Goal: Information Seeking & Learning: Learn about a topic

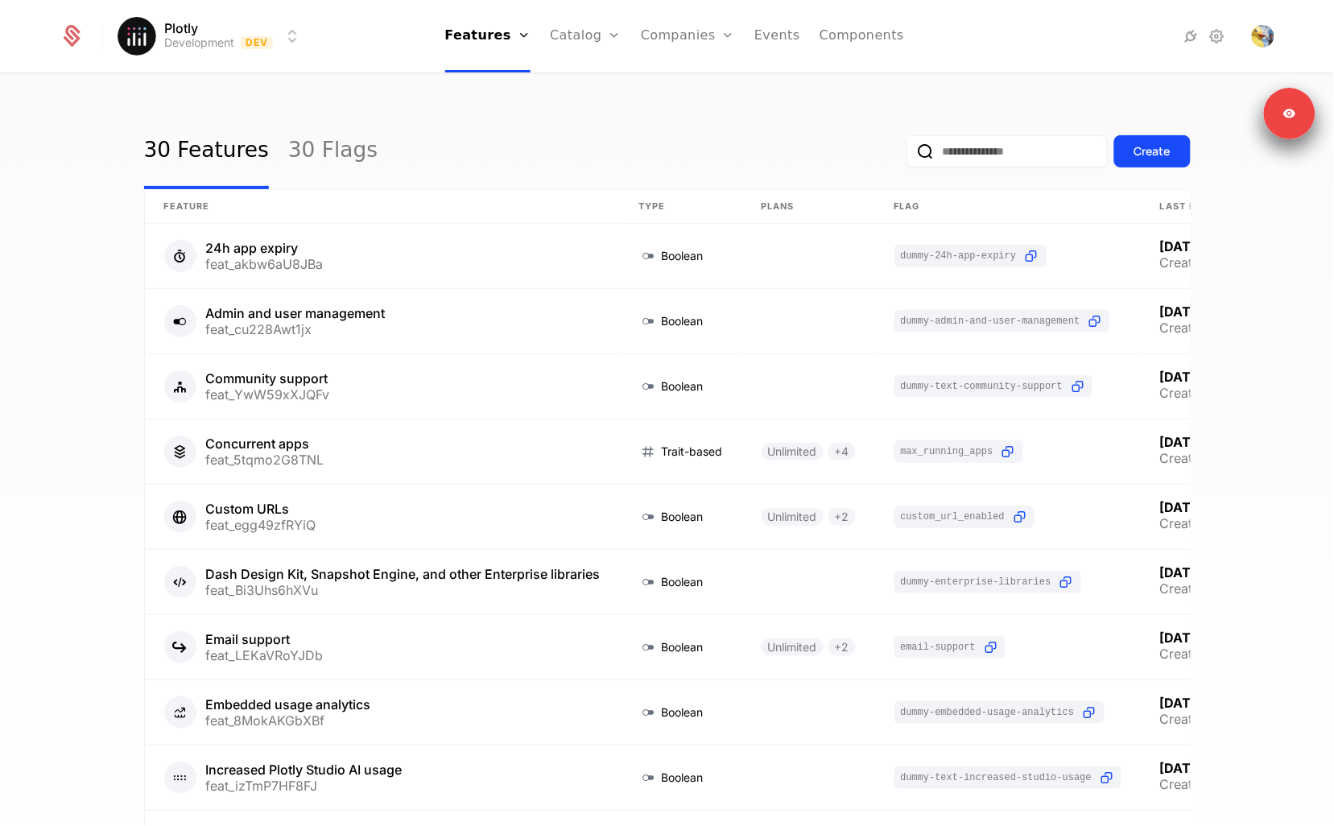
click at [668, 35] on link "Companies" at bounding box center [688, 36] width 94 height 72
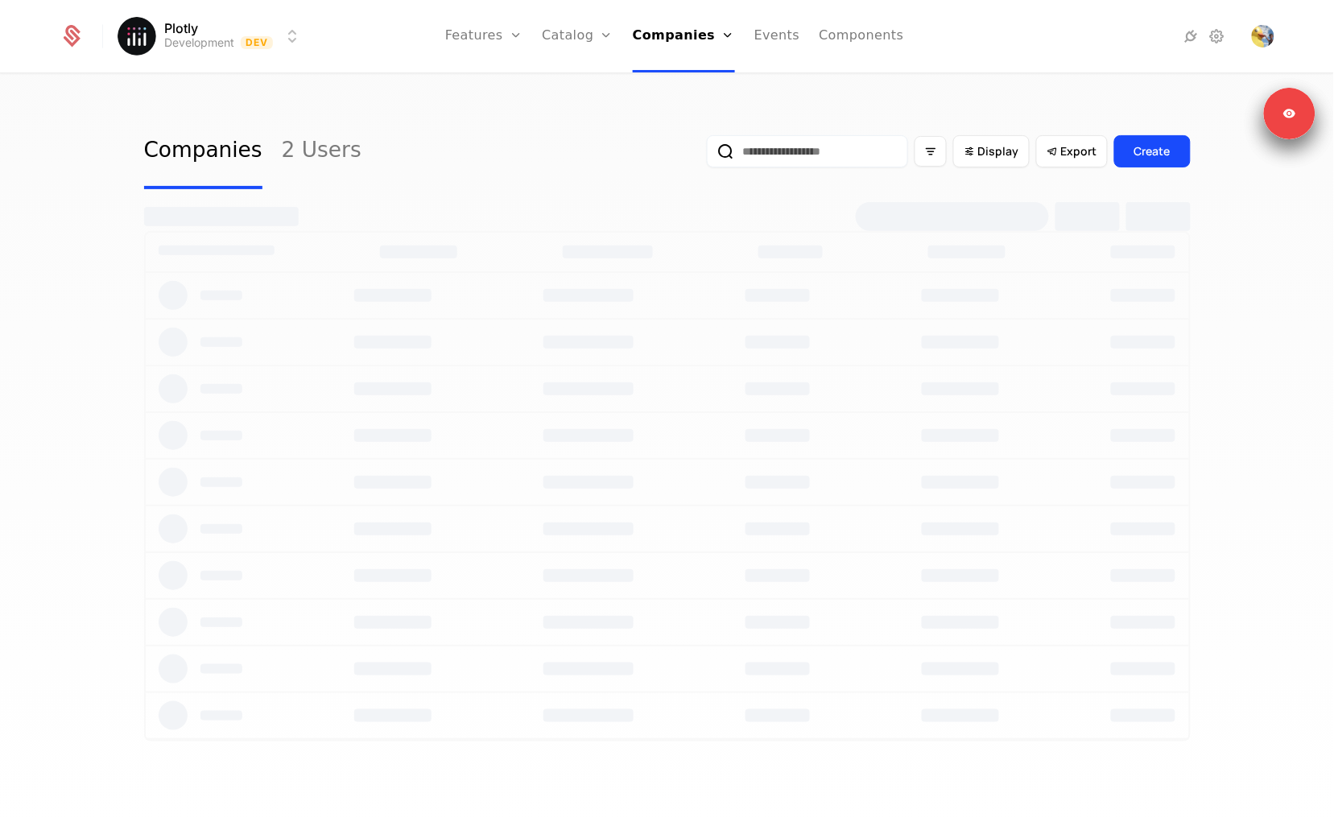
click at [787, 151] on input "email" at bounding box center [807, 151] width 201 height 32
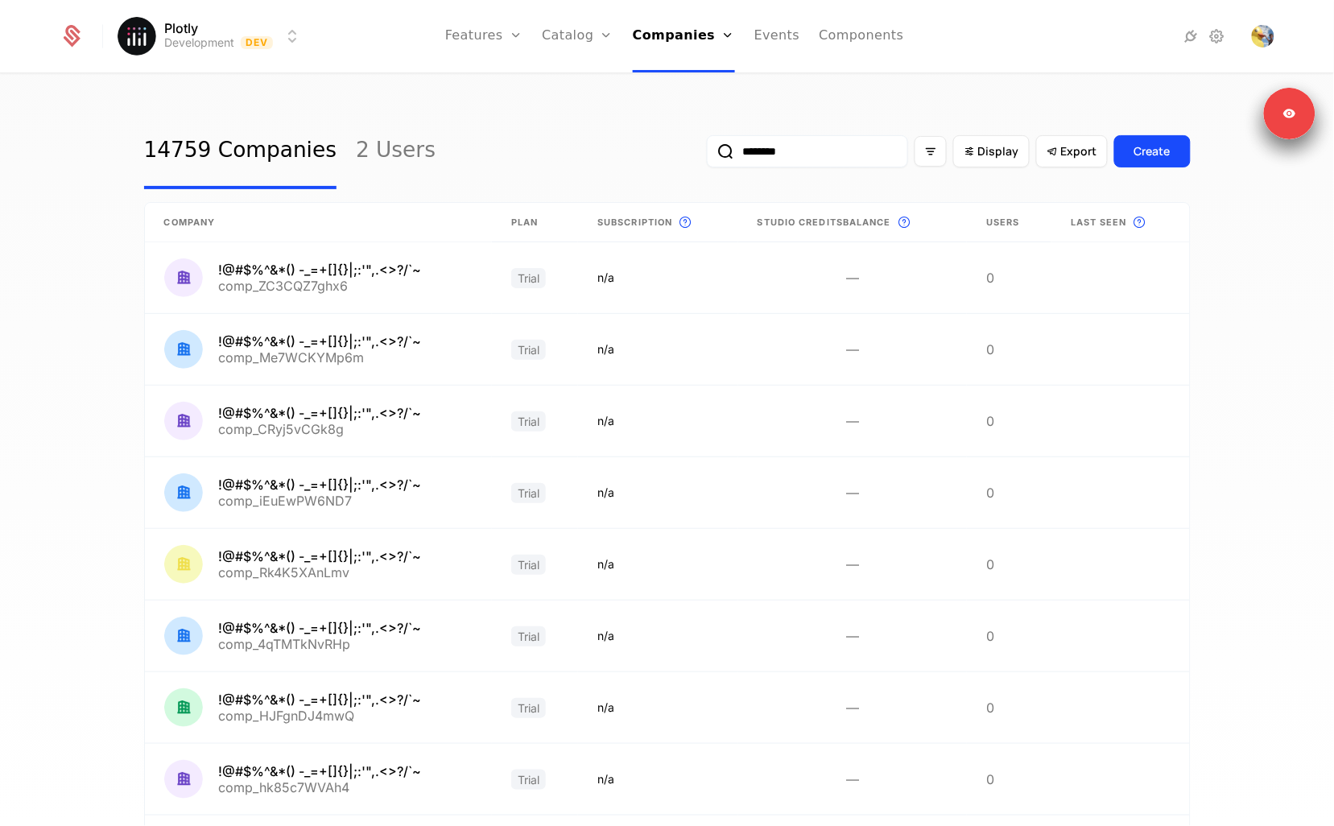
click at [707, 155] on button "submit" at bounding box center [707, 155] width 0 height 0
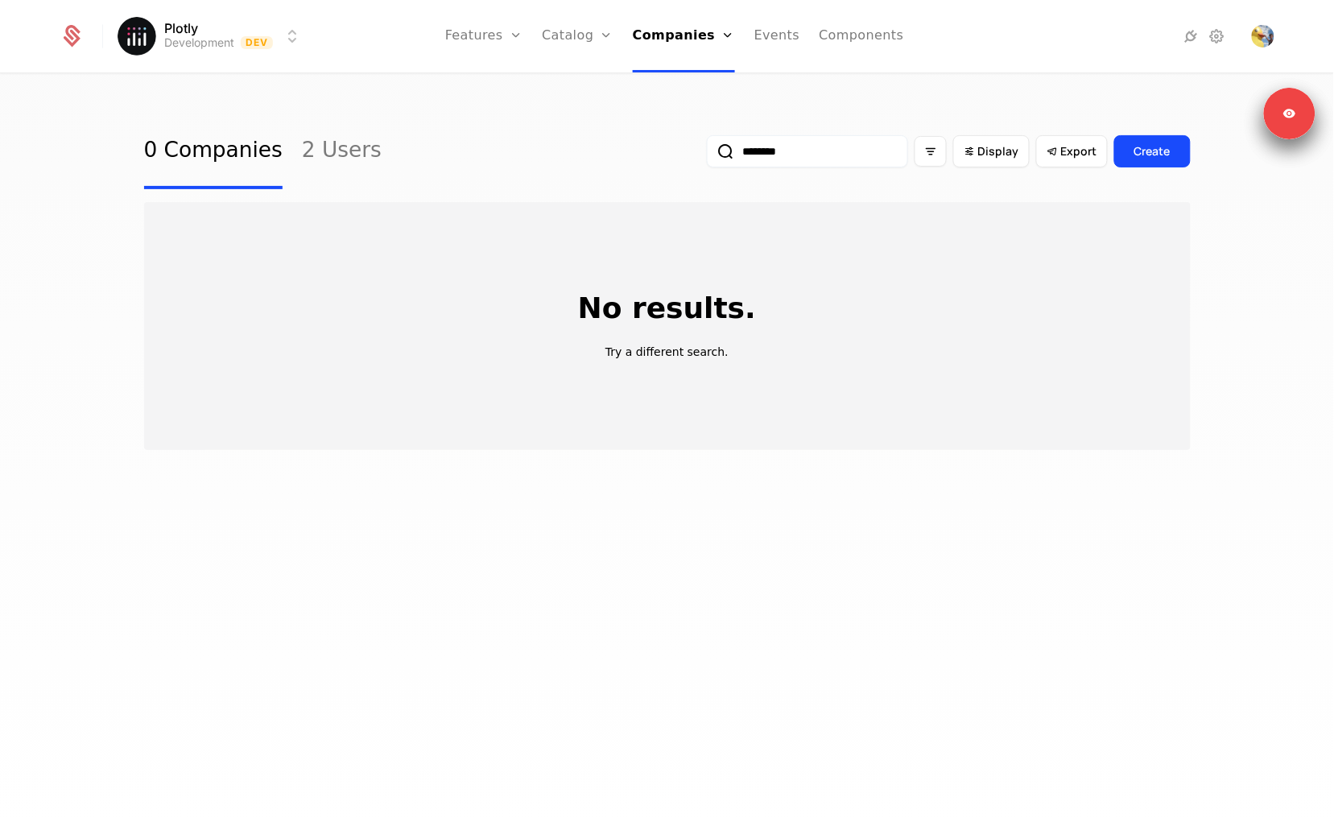
click at [268, 35] on html "Plotly Development Dev Features Features Flags Catalog Plans Add Ons Credits Co…" at bounding box center [667, 413] width 1334 height 826
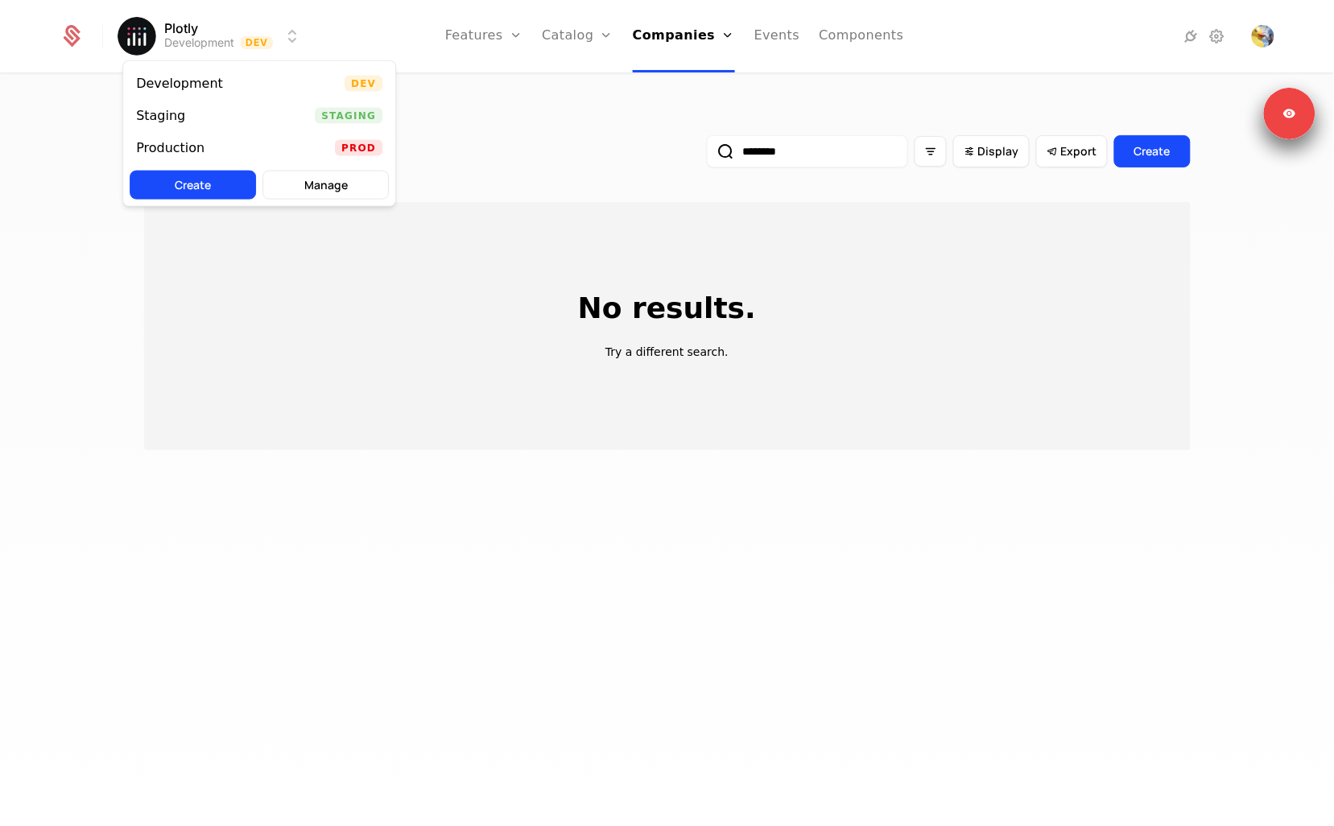
click at [231, 136] on div "Production Prod" at bounding box center [259, 148] width 272 height 32
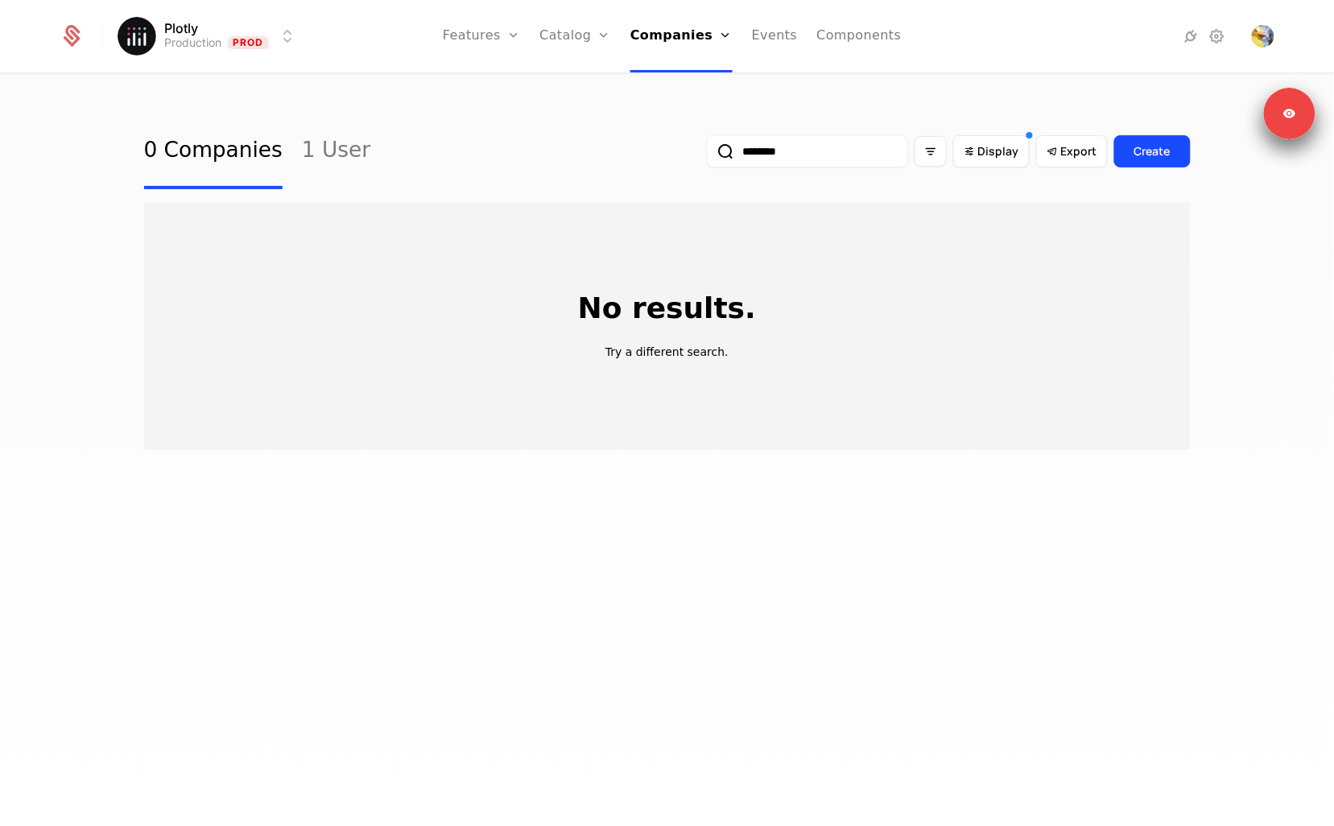
click at [822, 152] on input "********" at bounding box center [807, 151] width 201 height 32
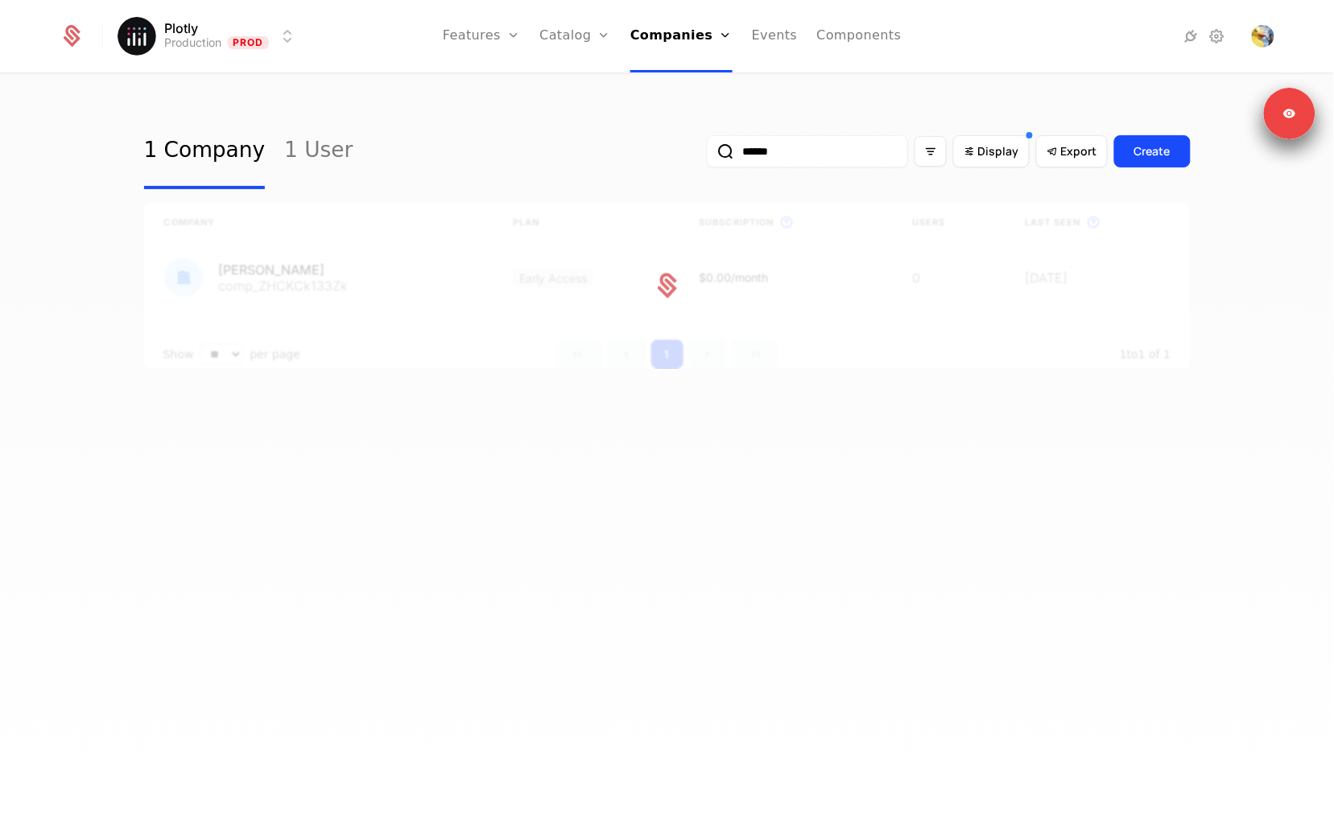
type input "********"
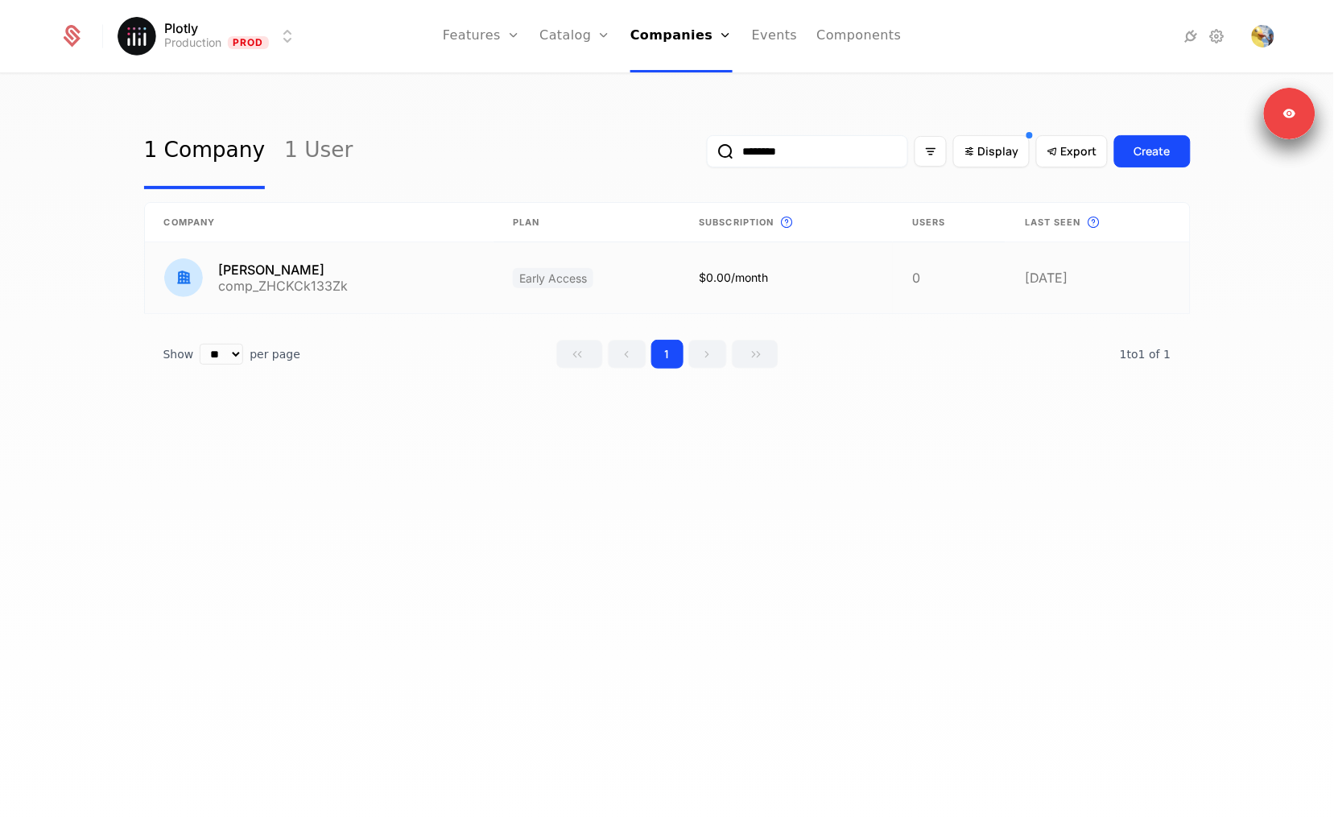
click at [362, 286] on link at bounding box center [319, 277] width 349 height 71
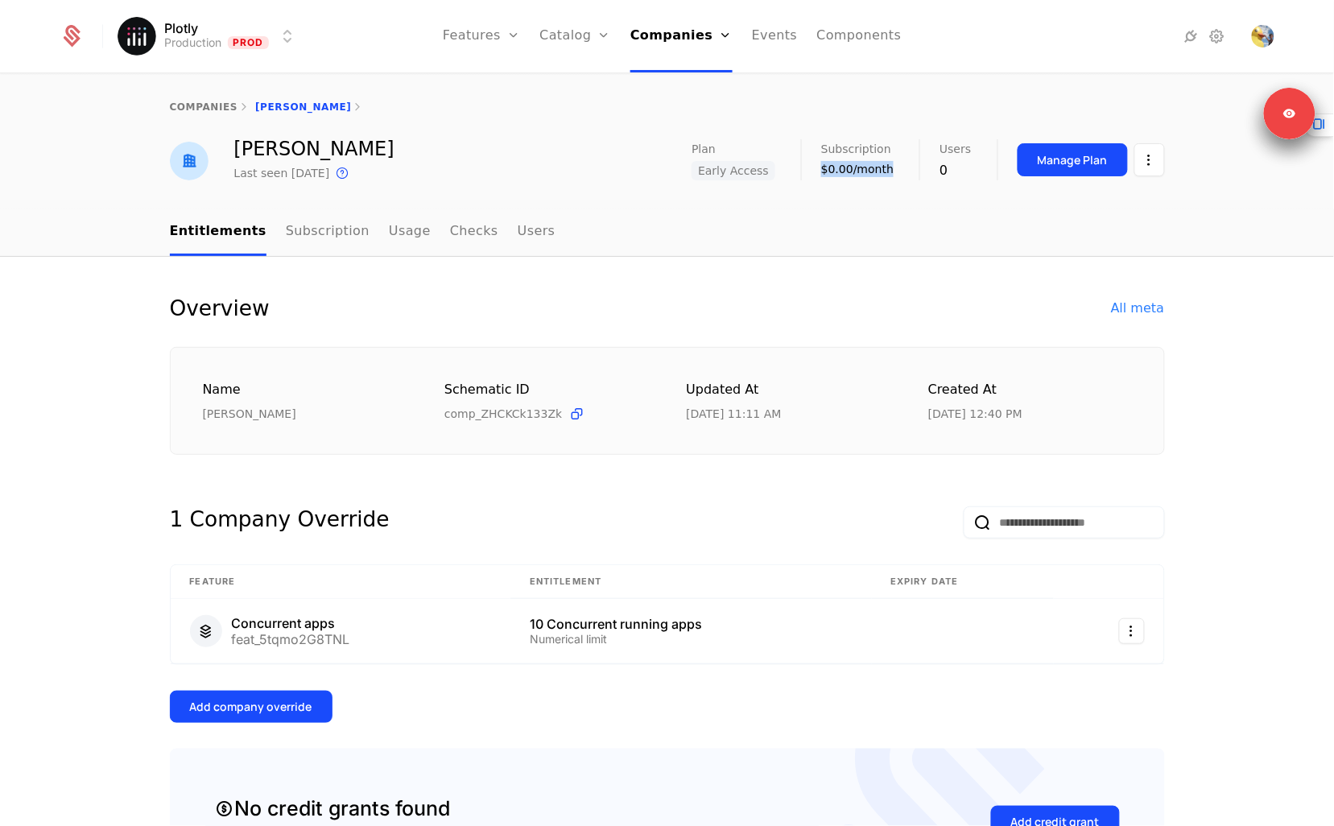
drag, startPoint x: 825, startPoint y: 163, endPoint x: 912, endPoint y: 171, distance: 87.3
click at [912, 171] on div "Subscription $0.00/month" at bounding box center [870, 158] width 98 height 38
click at [584, 81] on link "Plans" at bounding box center [600, 78] width 83 height 13
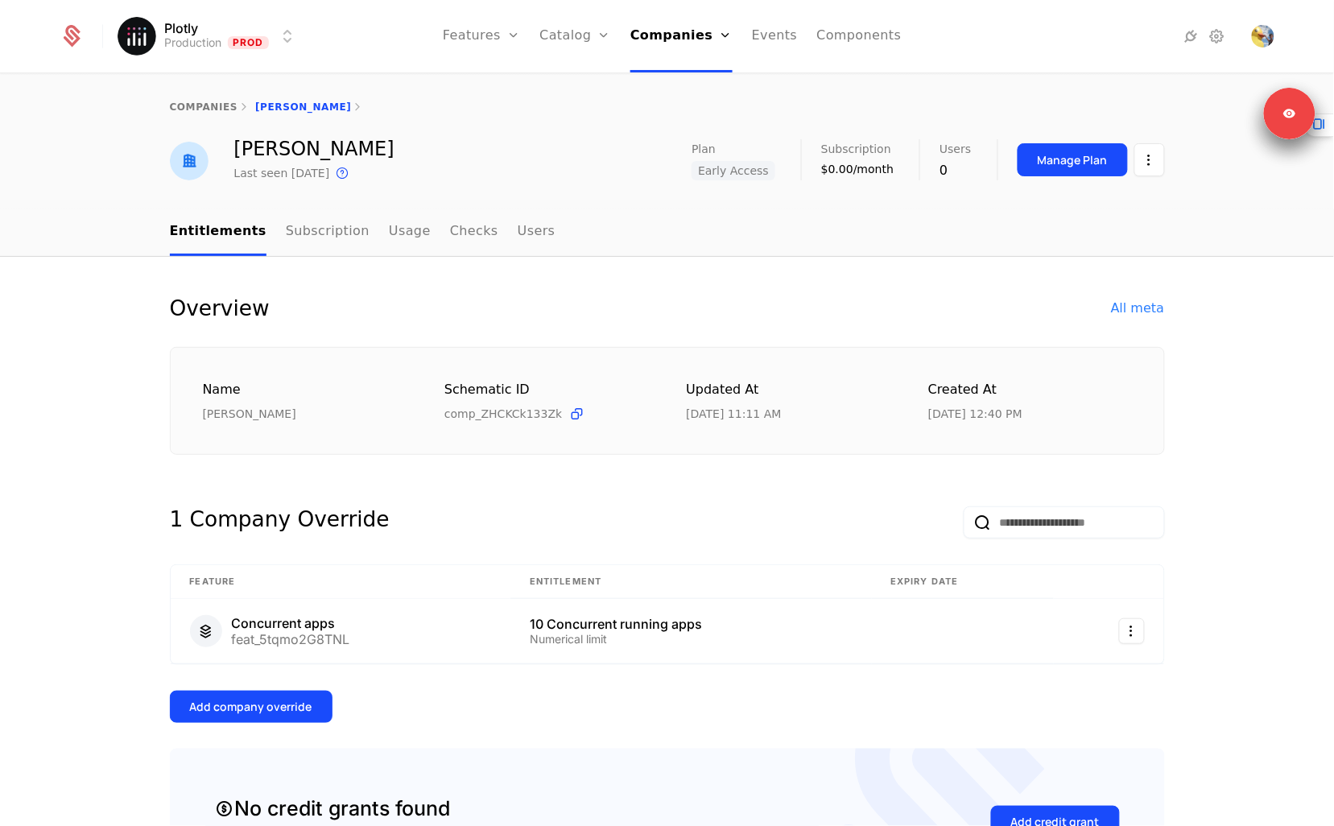
click at [566, 306] on div "Overview All meta" at bounding box center [667, 308] width 995 height 26
click at [286, 225] on link "Subscription" at bounding box center [328, 232] width 84 height 47
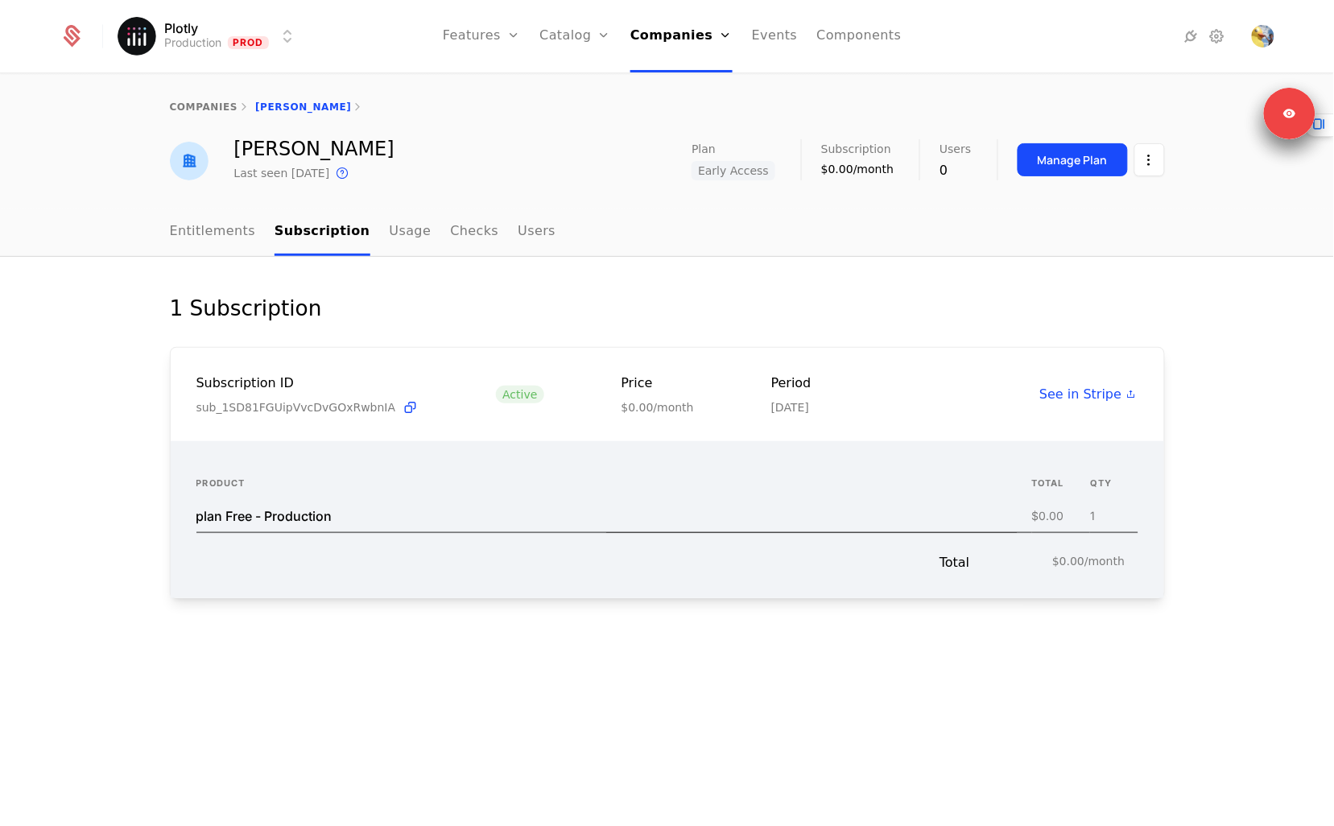
click at [402, 407] on icon at bounding box center [410, 407] width 17 height 17
click at [242, 134] on div "companies Austin k" at bounding box center [667, 107] width 1334 height 64
drag, startPoint x: 242, startPoint y: 134, endPoint x: 301, endPoint y: 147, distance: 60.3
click at [299, 147] on div "companies Austin k Austin k Last seen yesterday This is the date a track or ide…" at bounding box center [667, 129] width 1334 height 108
click at [301, 147] on div "Austin k" at bounding box center [314, 148] width 160 height 19
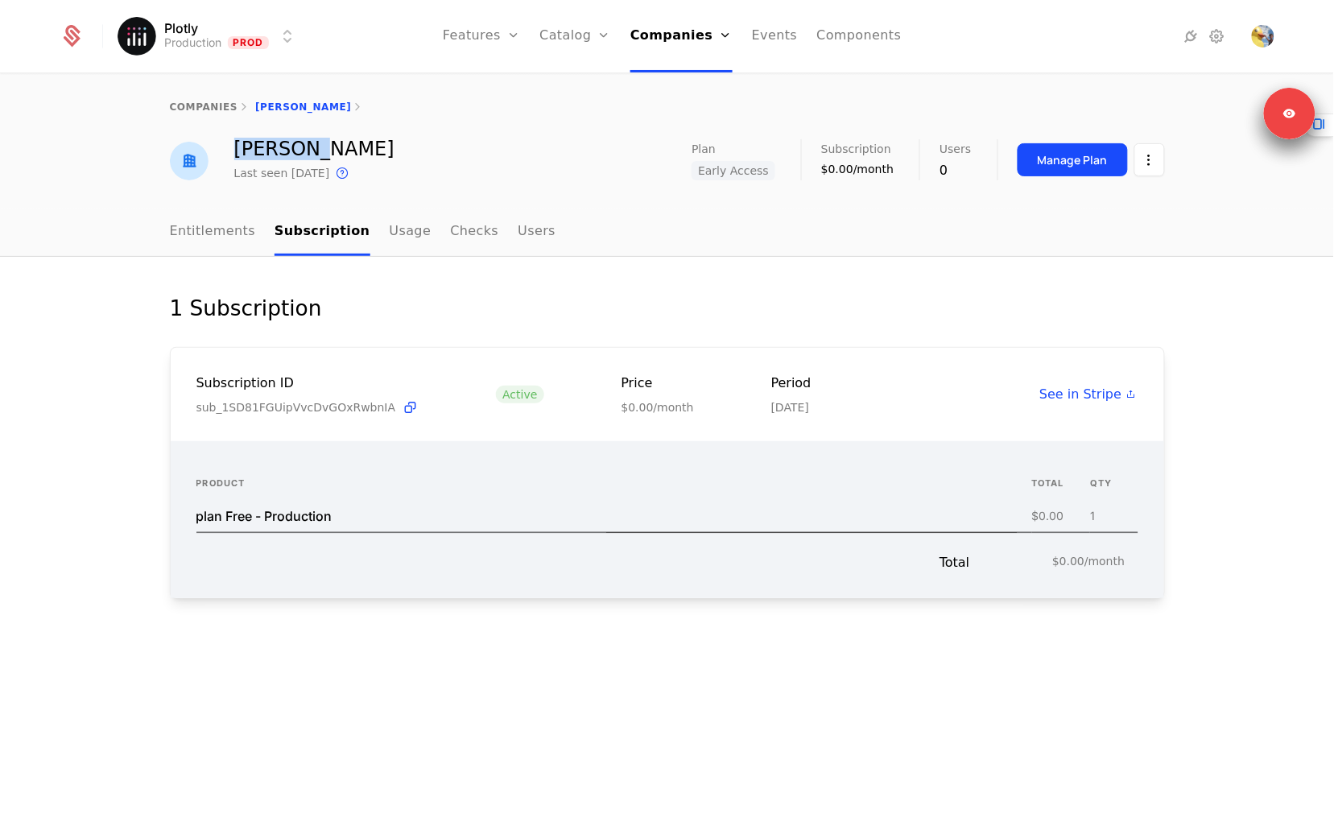
drag, startPoint x: 343, startPoint y: 151, endPoint x: 238, endPoint y: 155, distance: 104.8
click at [238, 155] on div "Austin k" at bounding box center [314, 148] width 160 height 19
copy div "Austin k"
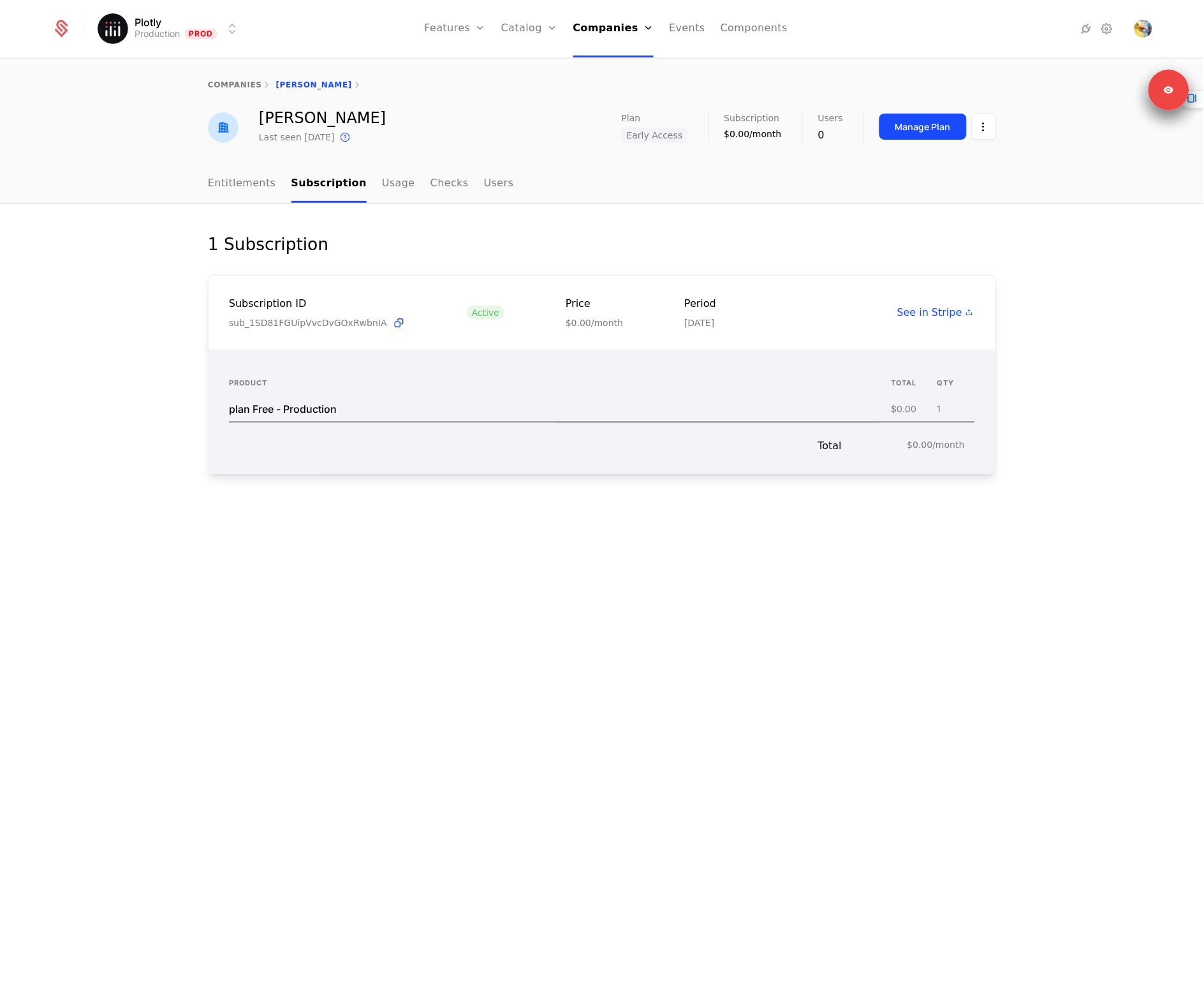
drag, startPoint x: 577, startPoint y: 624, endPoint x: 356, endPoint y: 288, distance: 402.2
click at [577, 624] on div "1 Subscription Subscription ID sub_1SD81FGUipVvcDvGOxRwbnIA Active Price $0.00/…" at bounding box center [602, 597] width 1204 height 786
drag, startPoint x: 456, startPoint y: 106, endPoint x: 399, endPoint y: 106, distance: 57.0
click at [457, 106] on div "companies Austin k" at bounding box center [602, 85] width 1204 height 51
click at [284, 86] on div "companies Austin k" at bounding box center [601, 85] width 788 height 10
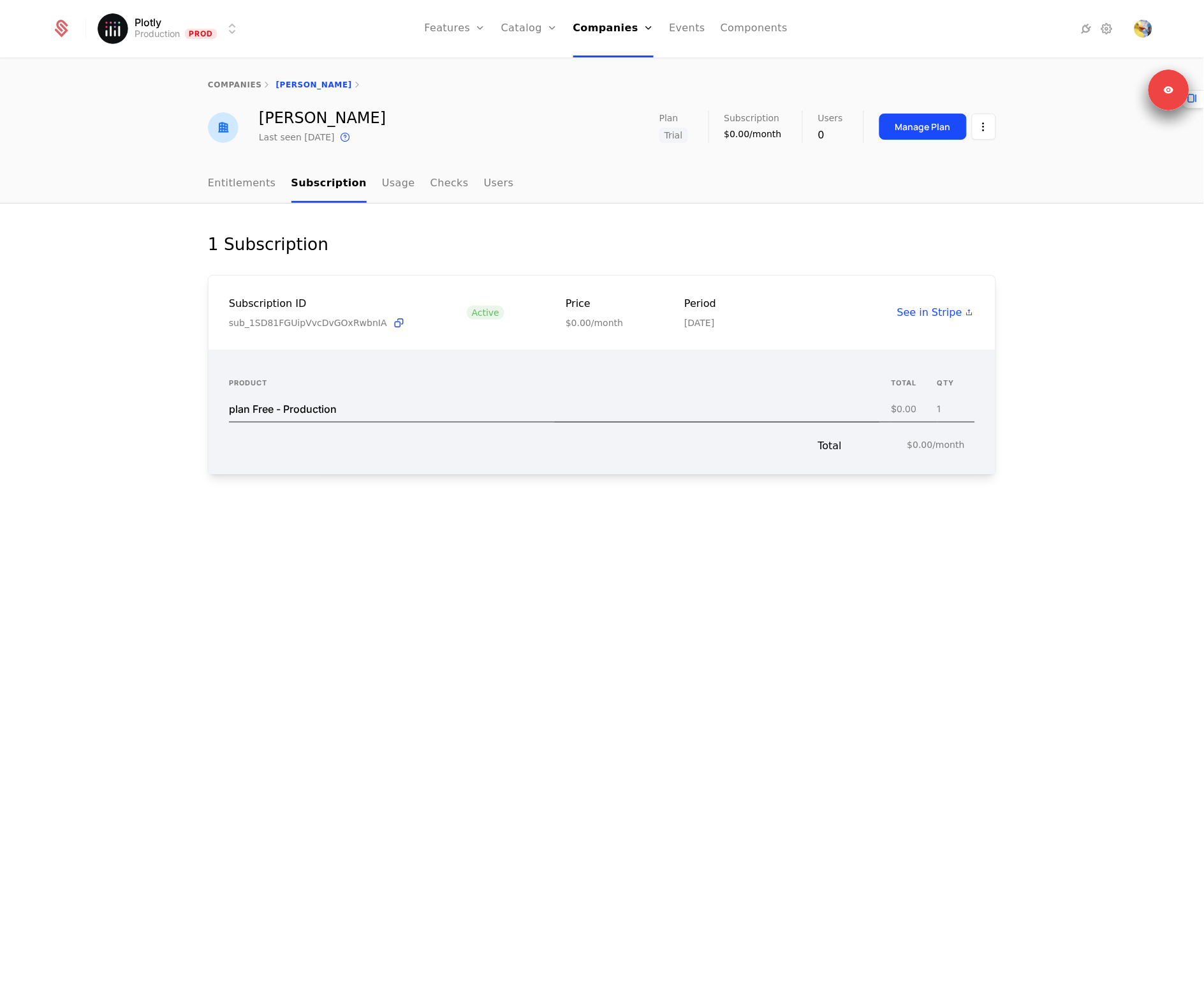
click at [252, 186] on link "Entitlements" at bounding box center [242, 184] width 68 height 37
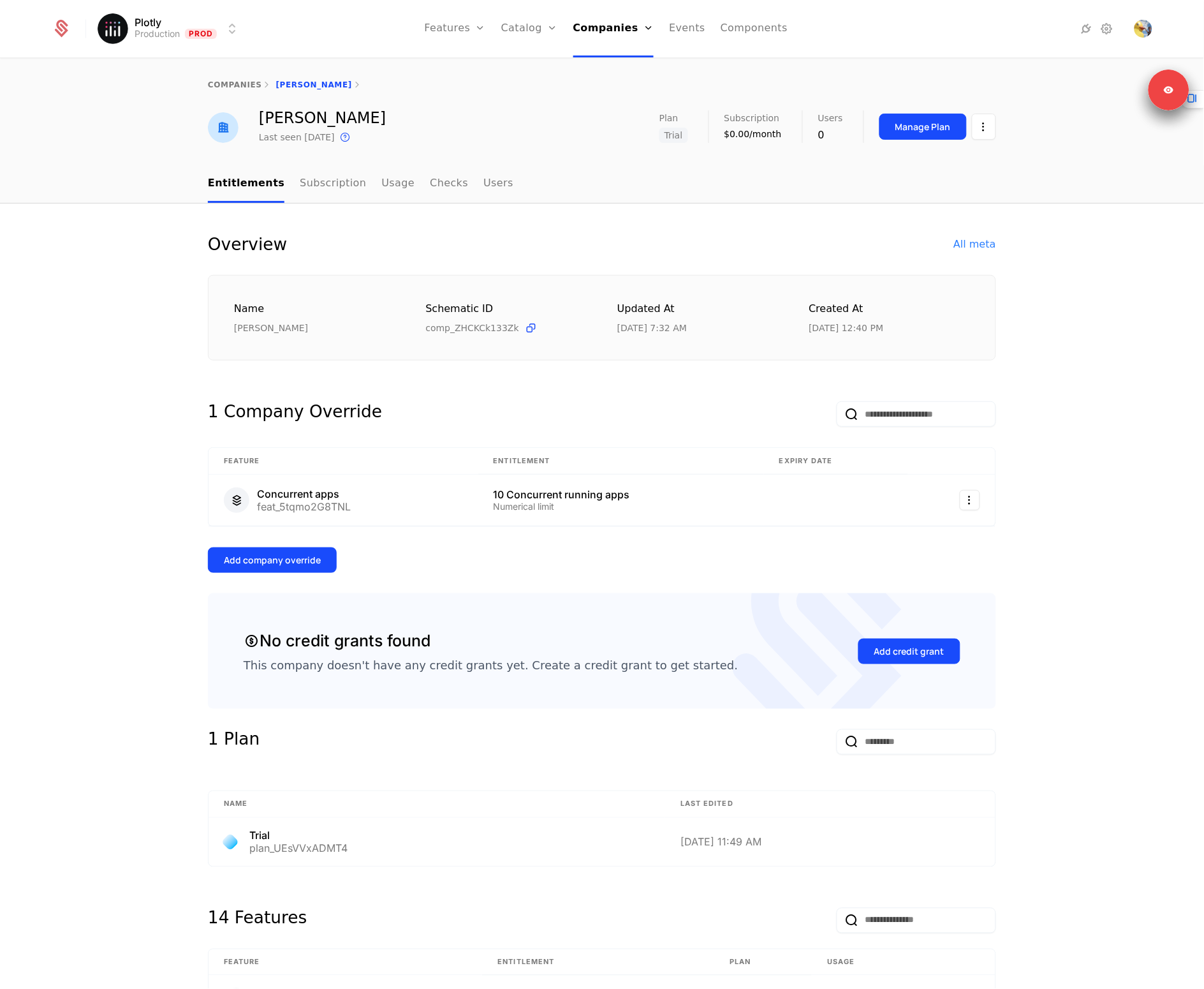
click at [682, 216] on div "Overview All meta Name Austin k Schematic ID comp_ZHCKCk133Zk Updated at 10/1/2…" at bounding box center [602, 905] width 1204 height 1403
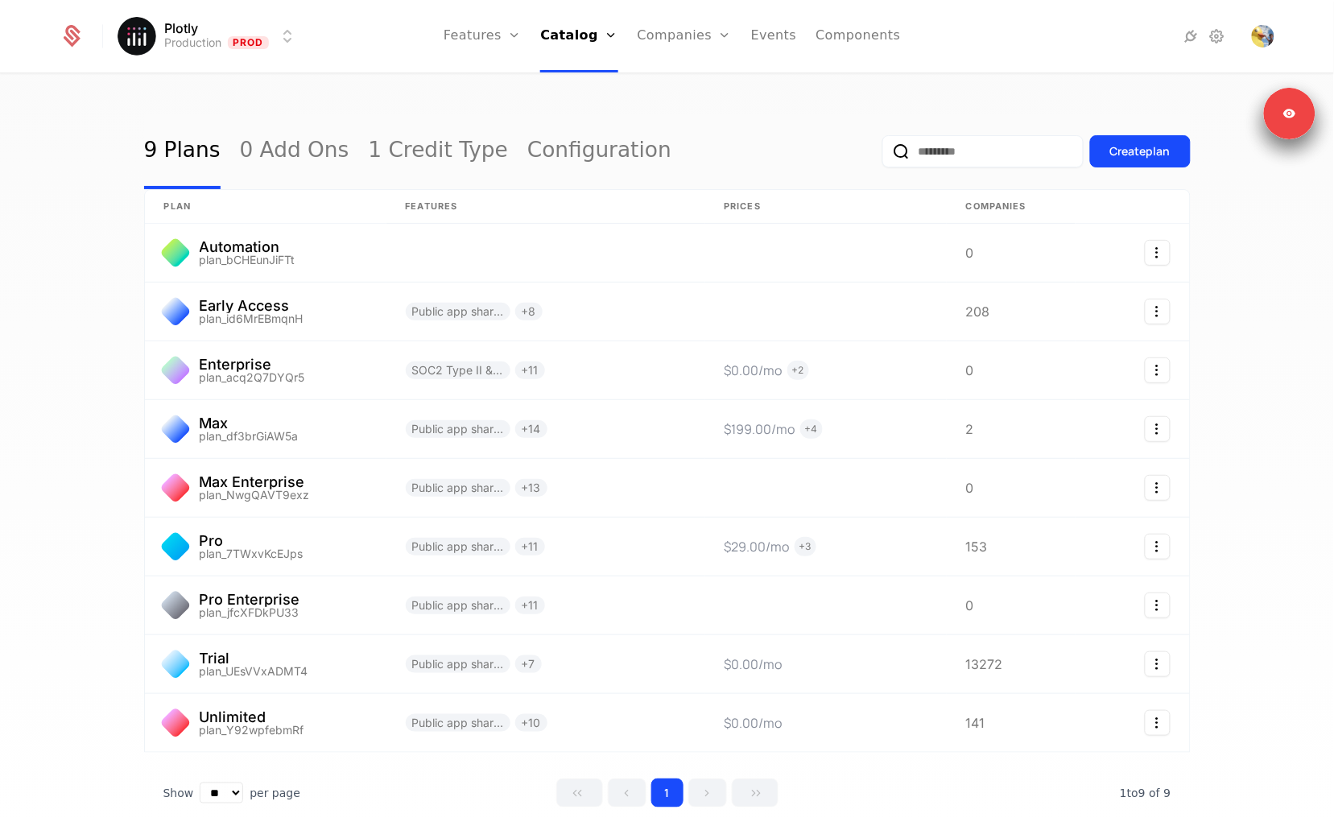
click at [903, 156] on input "email" at bounding box center [982, 151] width 201 height 32
click at [882, 155] on button "submit" at bounding box center [882, 155] width 0 height 0
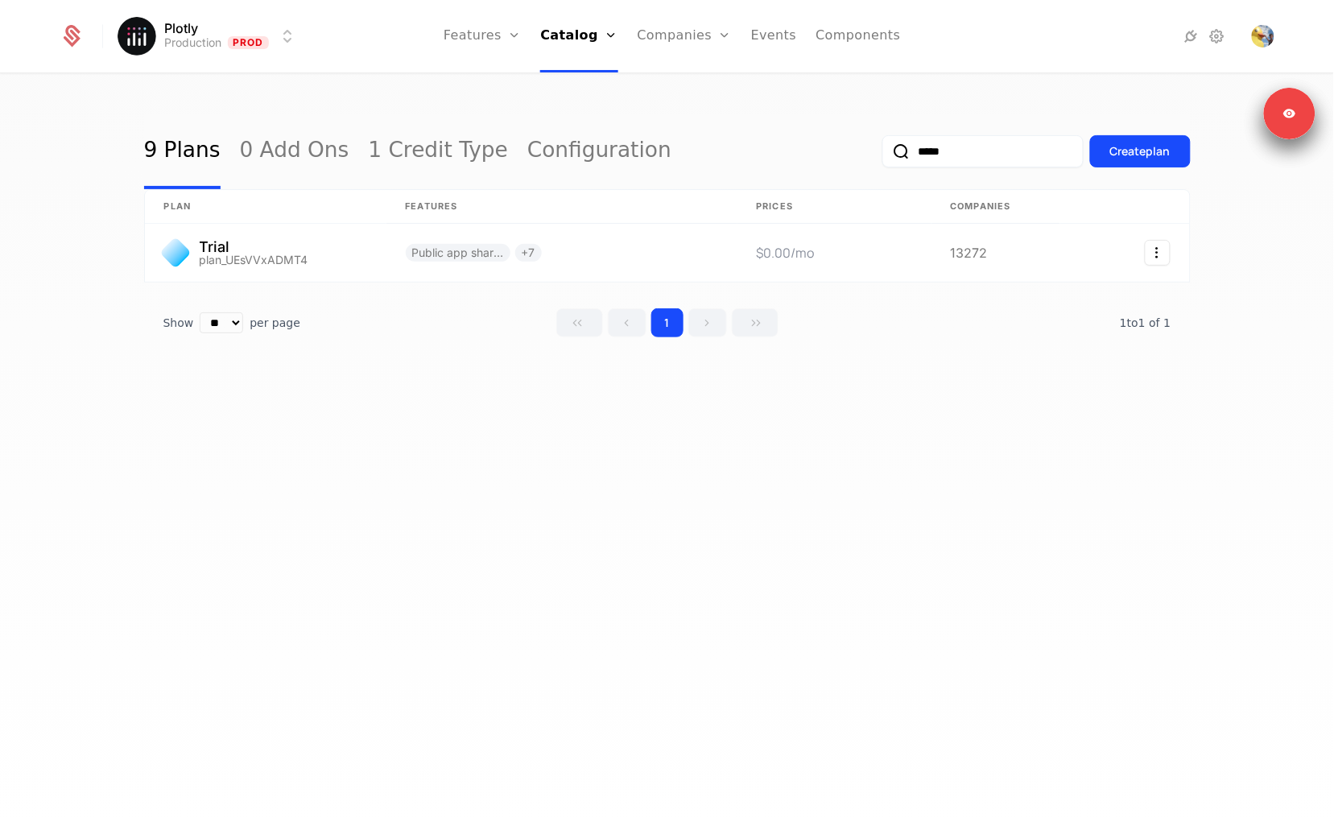
click at [993, 153] on input "*****" at bounding box center [982, 151] width 201 height 32
click at [882, 155] on button "submit" at bounding box center [882, 155] width 0 height 0
click at [948, 146] on input "*****" at bounding box center [982, 151] width 201 height 32
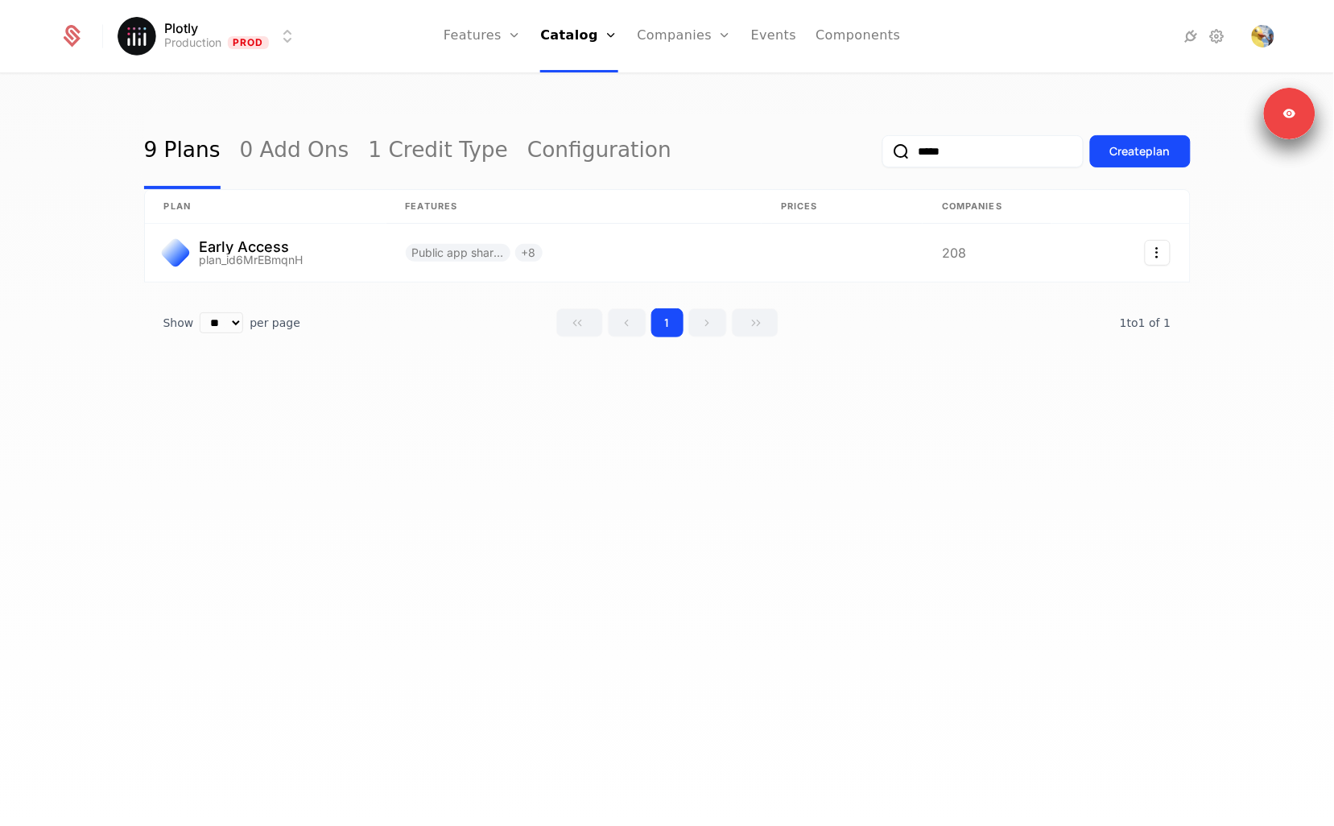
type input "*****"
click at [882, 155] on button "submit" at bounding box center [882, 155] width 0 height 0
click at [263, 246] on link at bounding box center [266, 253] width 242 height 58
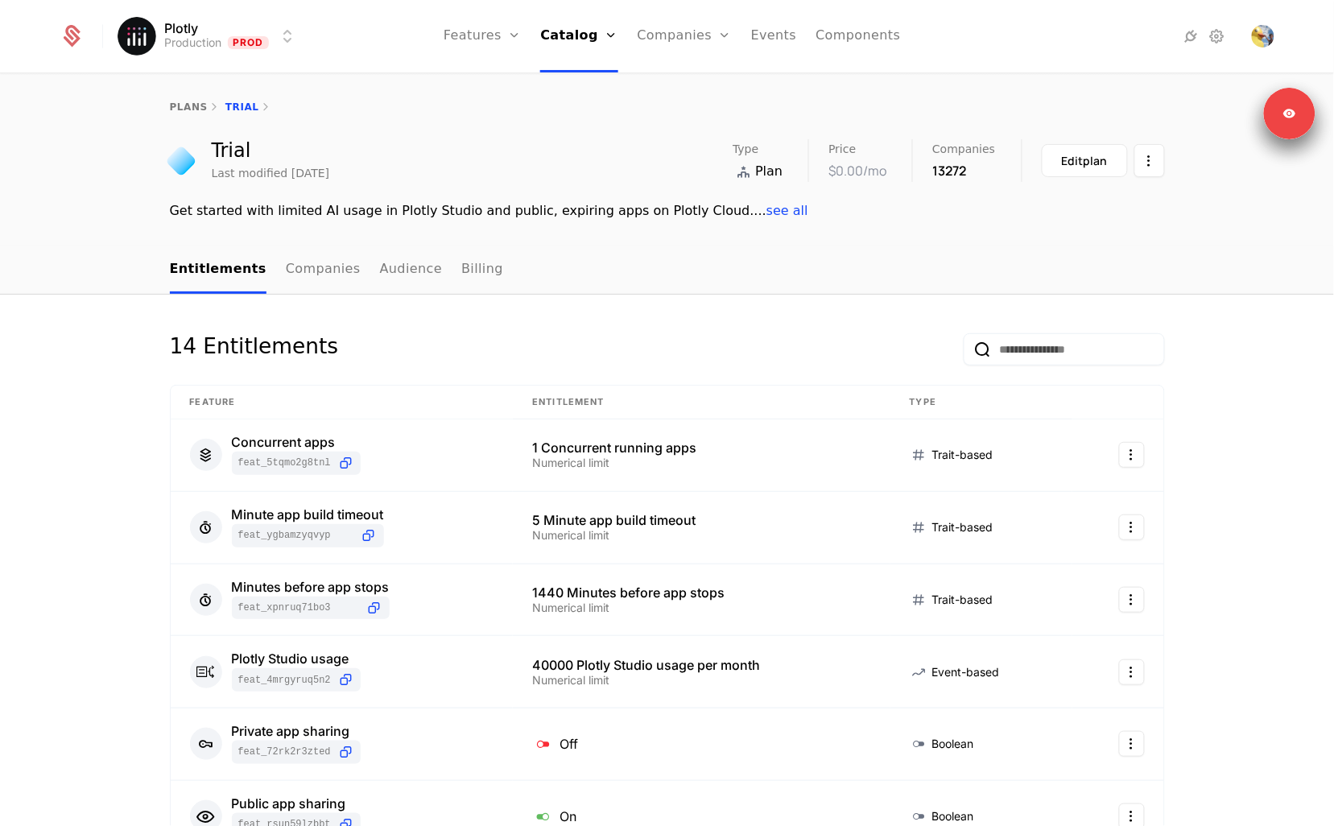
click at [1076, 159] on div "Edit plan" at bounding box center [1085, 161] width 46 height 16
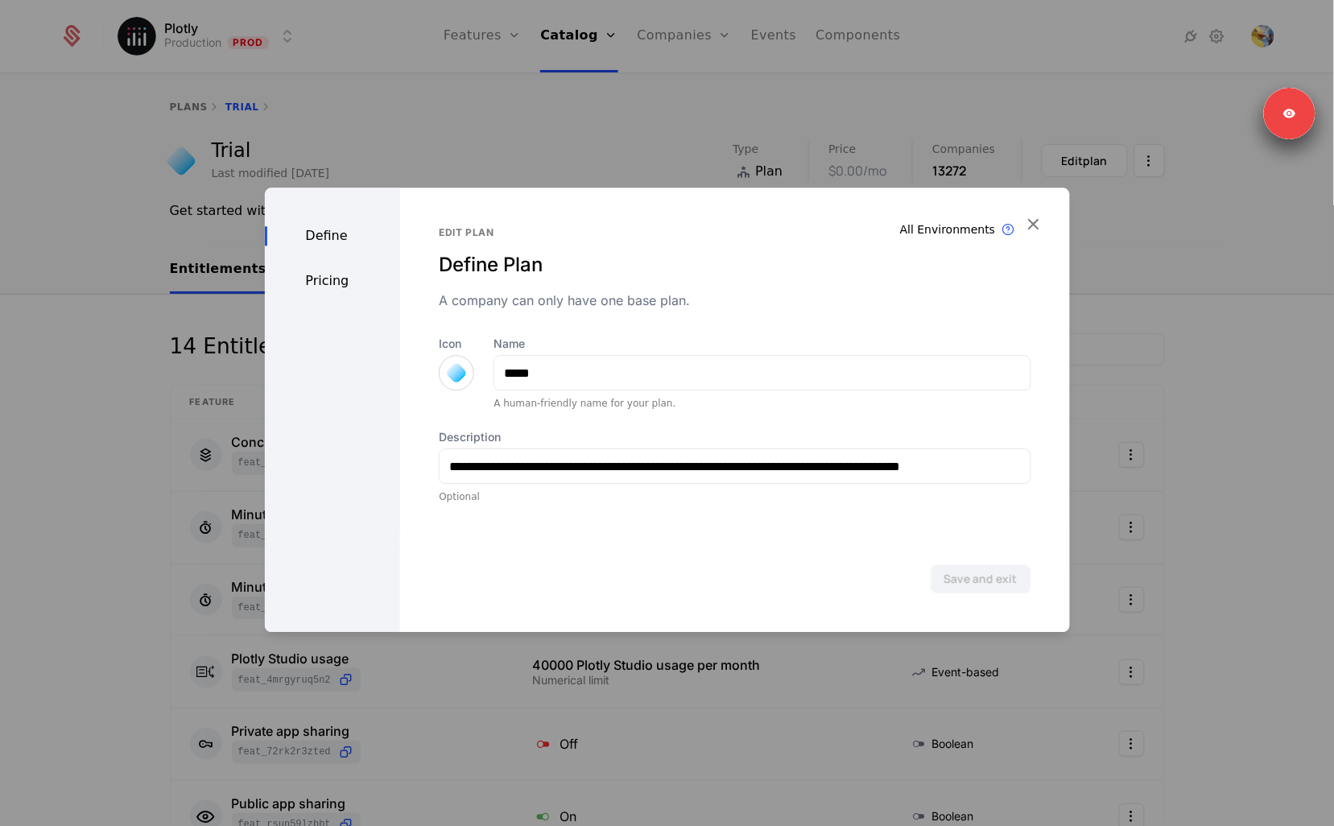
click at [335, 273] on div "Pricing" at bounding box center [333, 280] width 136 height 19
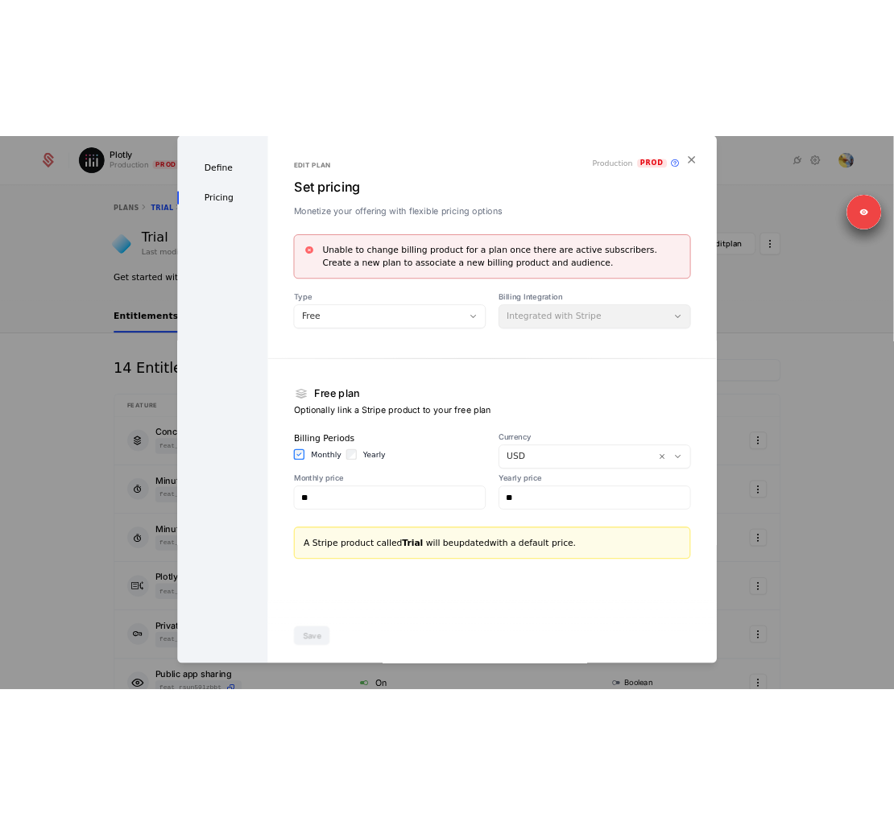
scroll to position [10, 0]
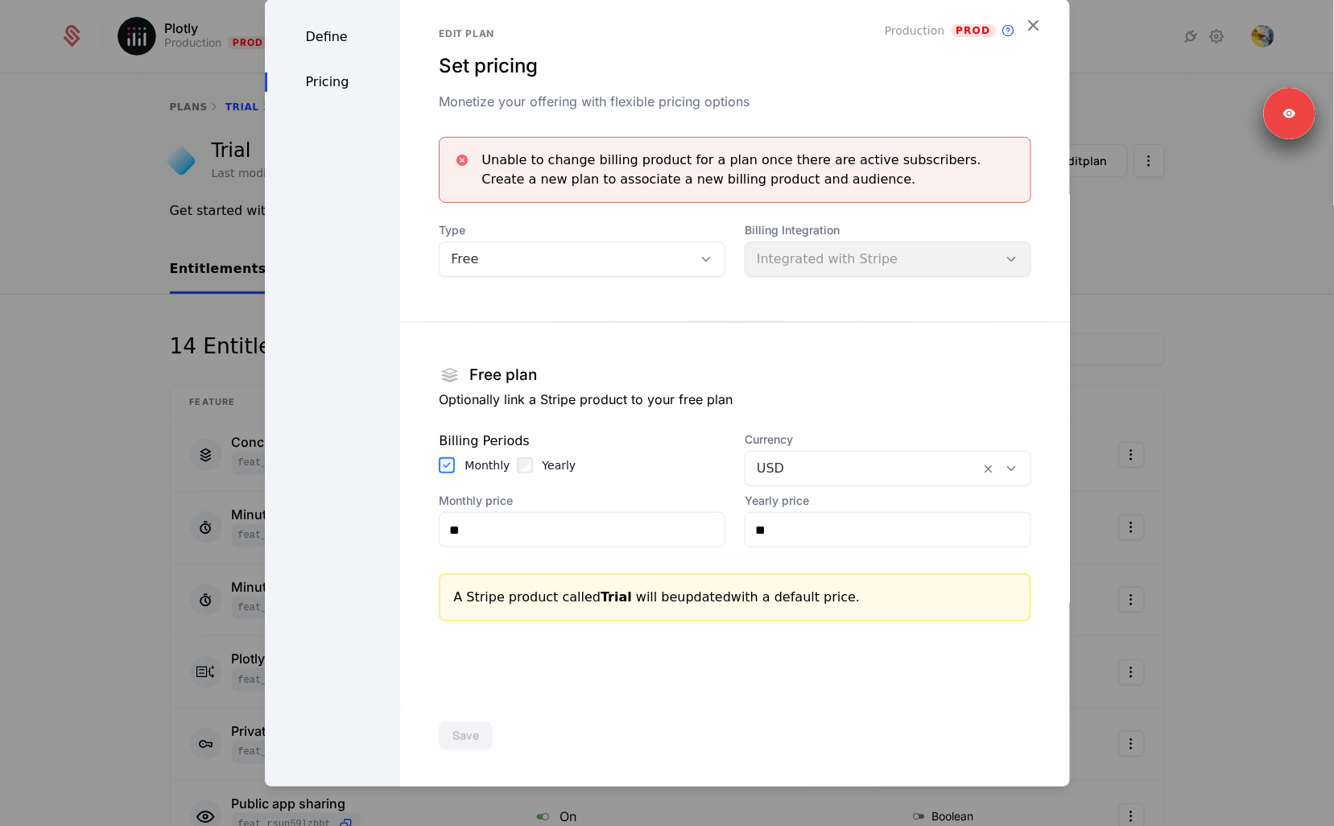
click at [101, 449] on div at bounding box center [667, 413] width 1334 height 826
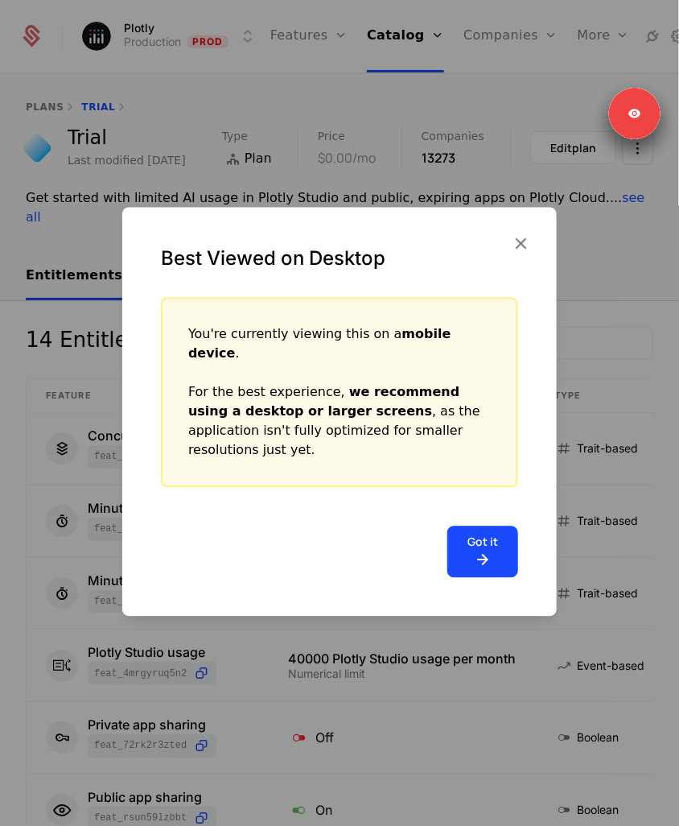
click at [506, 248] on div "Best Viewed on Desktop" at bounding box center [339, 253] width 435 height 90
click at [516, 254] on icon "button" at bounding box center [520, 243] width 21 height 21
